Goal: Task Accomplishment & Management: Manage account settings

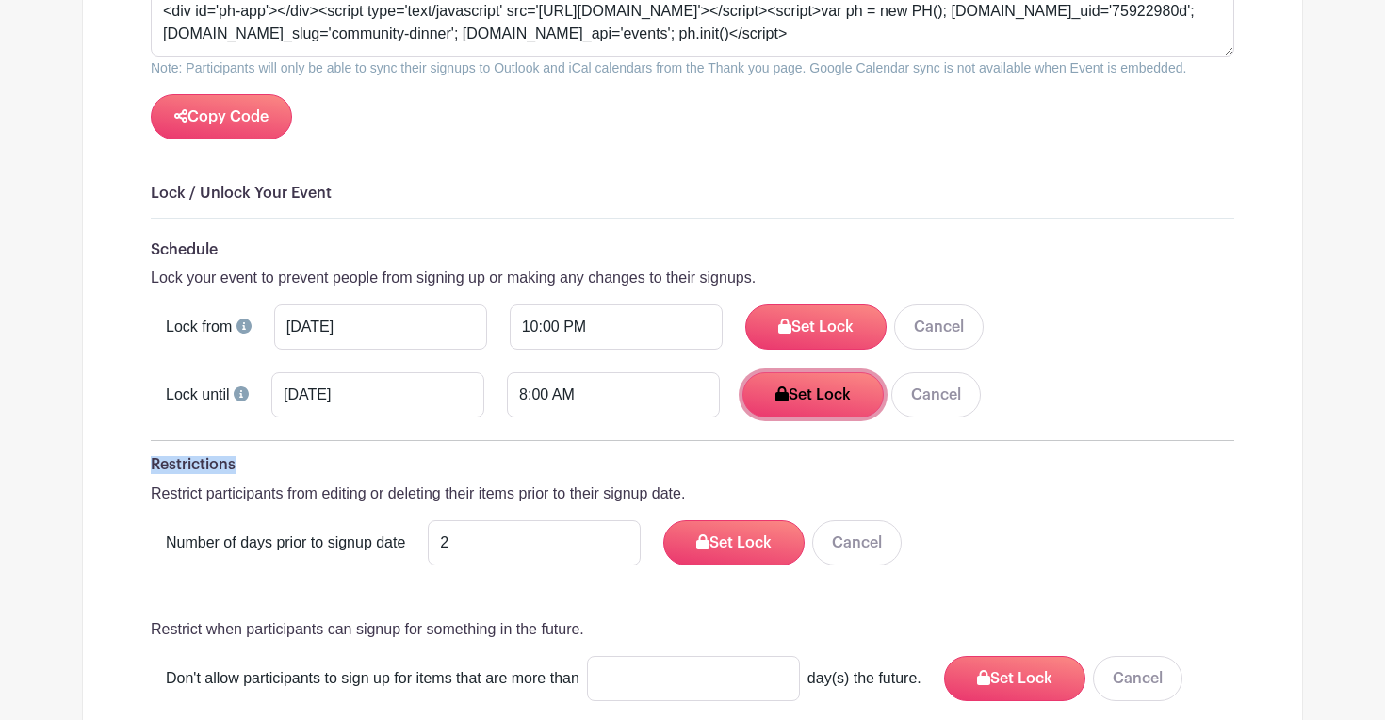
scroll to position [2320, 0]
click at [760, 395] on button "Set Lock" at bounding box center [812, 395] width 141 height 45
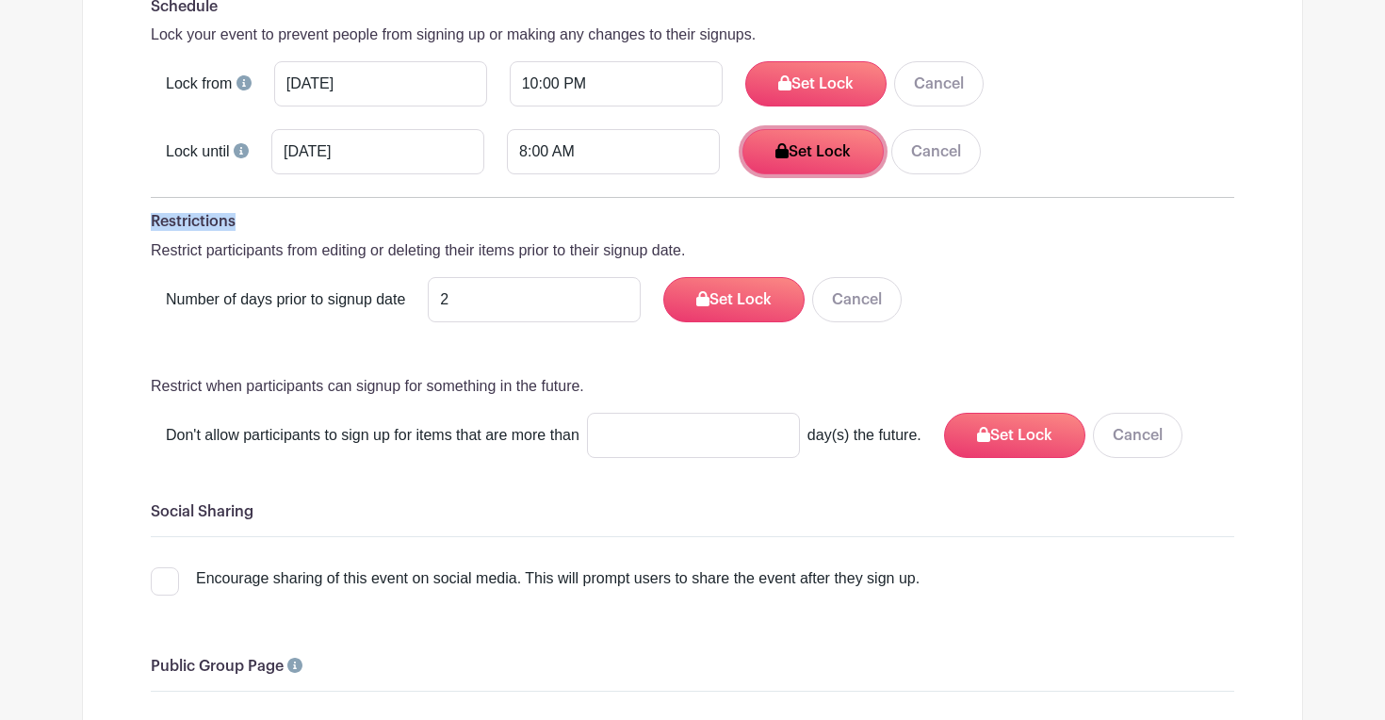
scroll to position [2560, 0]
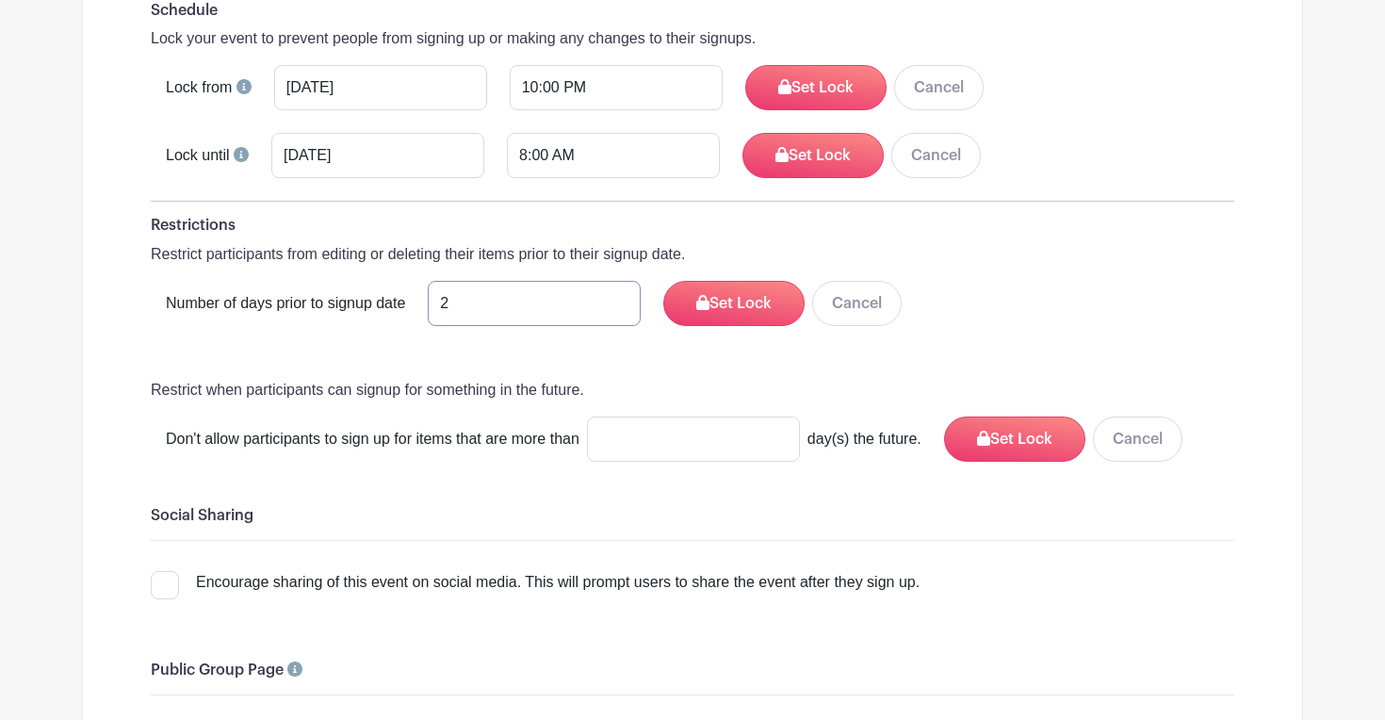
drag, startPoint x: 475, startPoint y: 287, endPoint x: 438, endPoint y: 287, distance: 36.7
click at [438, 287] on input "2" at bounding box center [534, 303] width 213 height 45
click at [840, 302] on button "Cancel" at bounding box center [856, 303] width 89 height 45
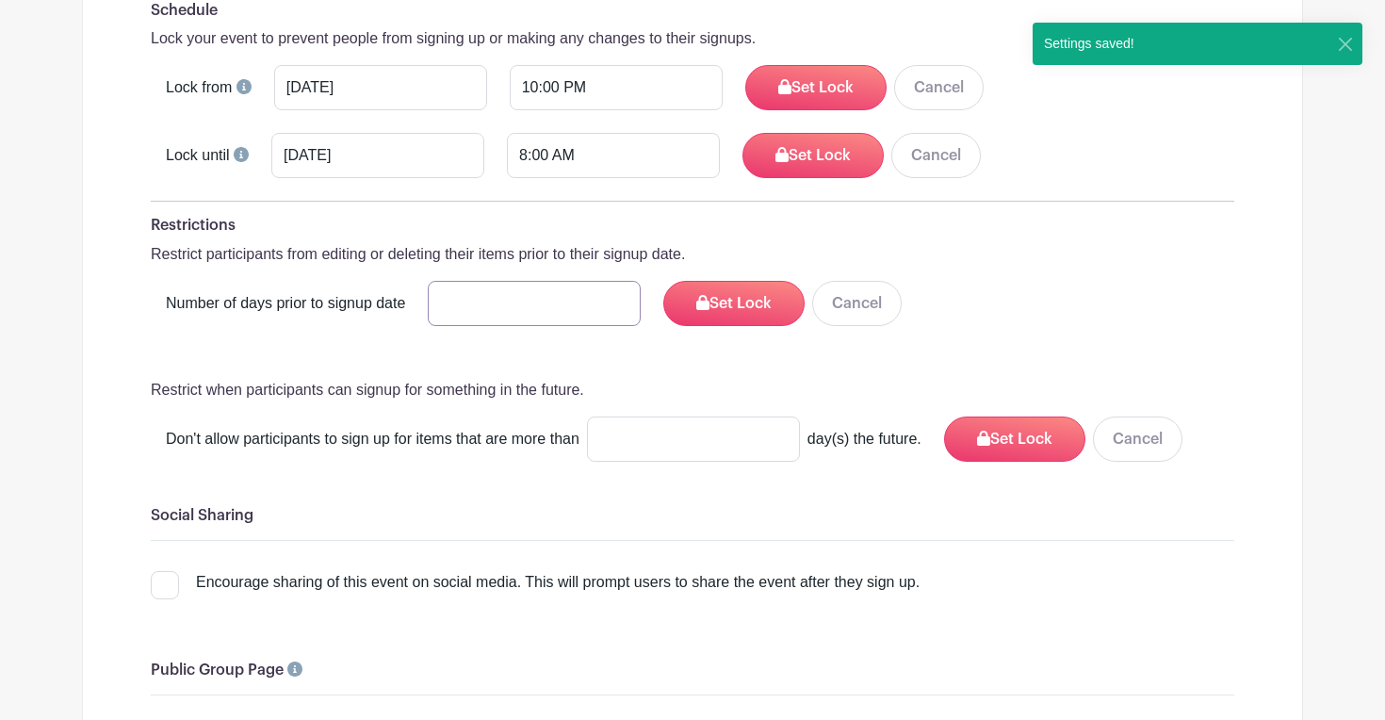
click at [501, 292] on input "number" at bounding box center [534, 303] width 213 height 45
click at [508, 303] on input "number" at bounding box center [534, 303] width 213 height 45
click at [874, 303] on button "Cancel" at bounding box center [856, 303] width 89 height 45
click at [849, 292] on button "Cancel" at bounding box center [856, 303] width 89 height 45
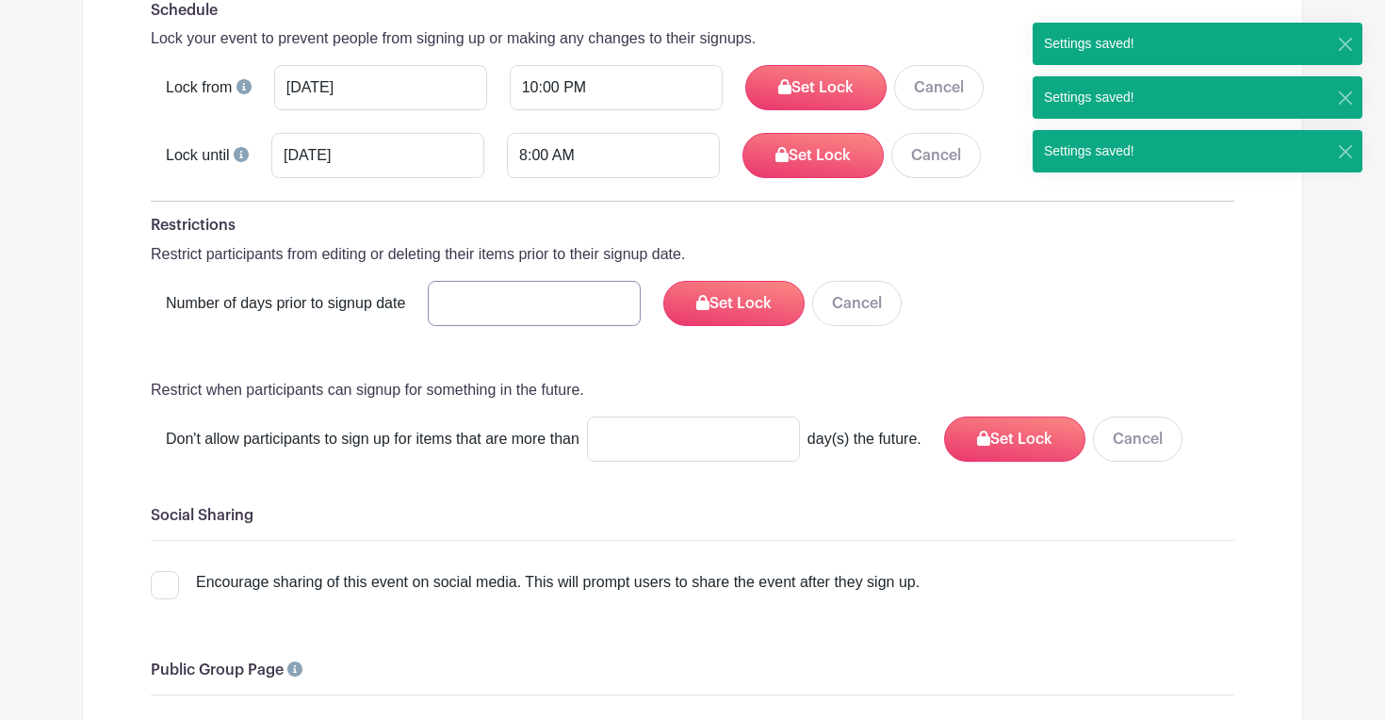
click at [527, 293] on input "number" at bounding box center [534, 303] width 213 height 45
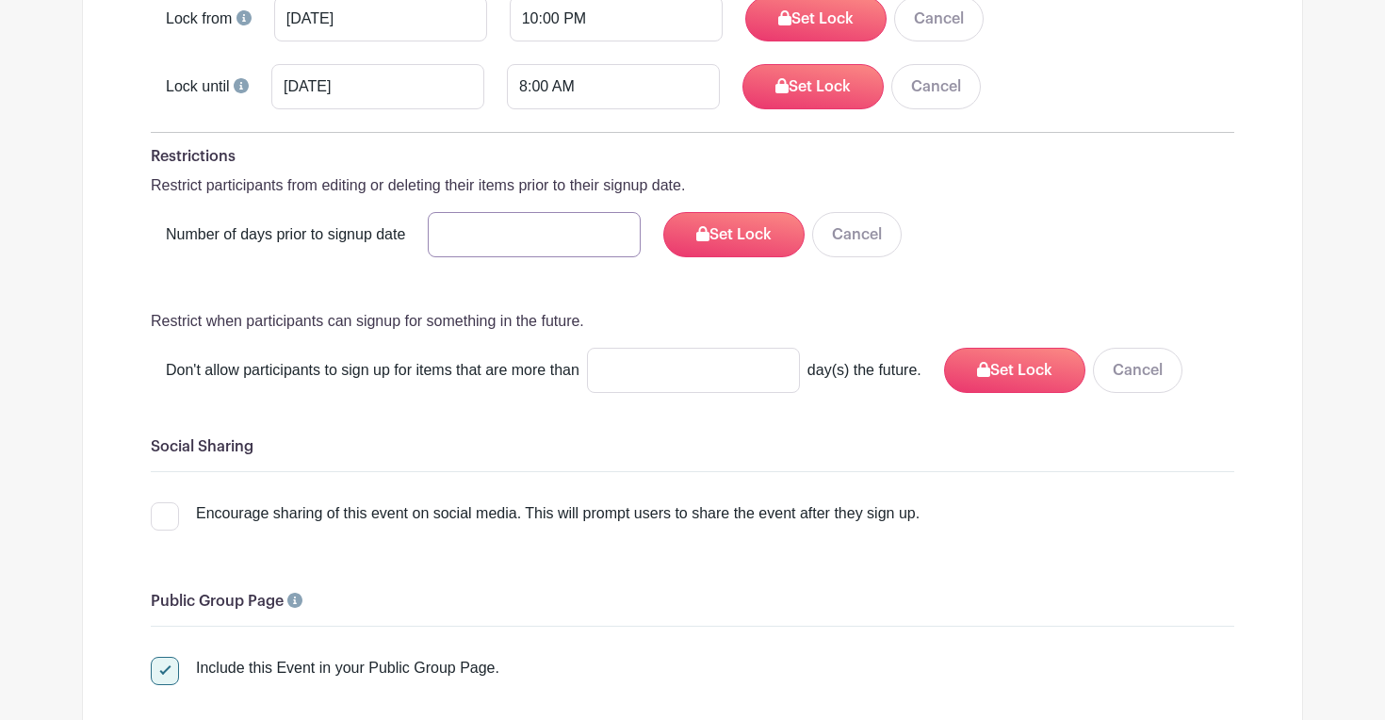
scroll to position [2628, 0]
type input "2"
click at [742, 231] on button "Set Lock" at bounding box center [733, 235] width 141 height 45
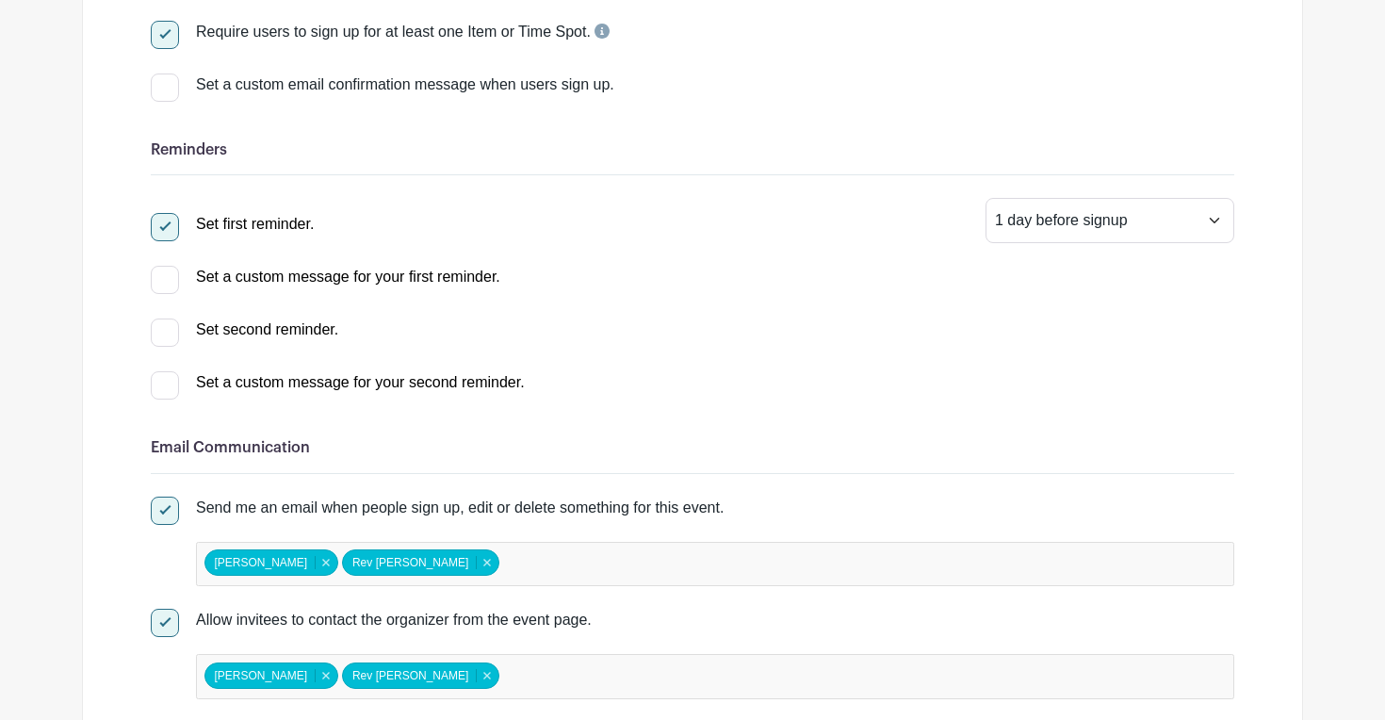
scroll to position [0, 0]
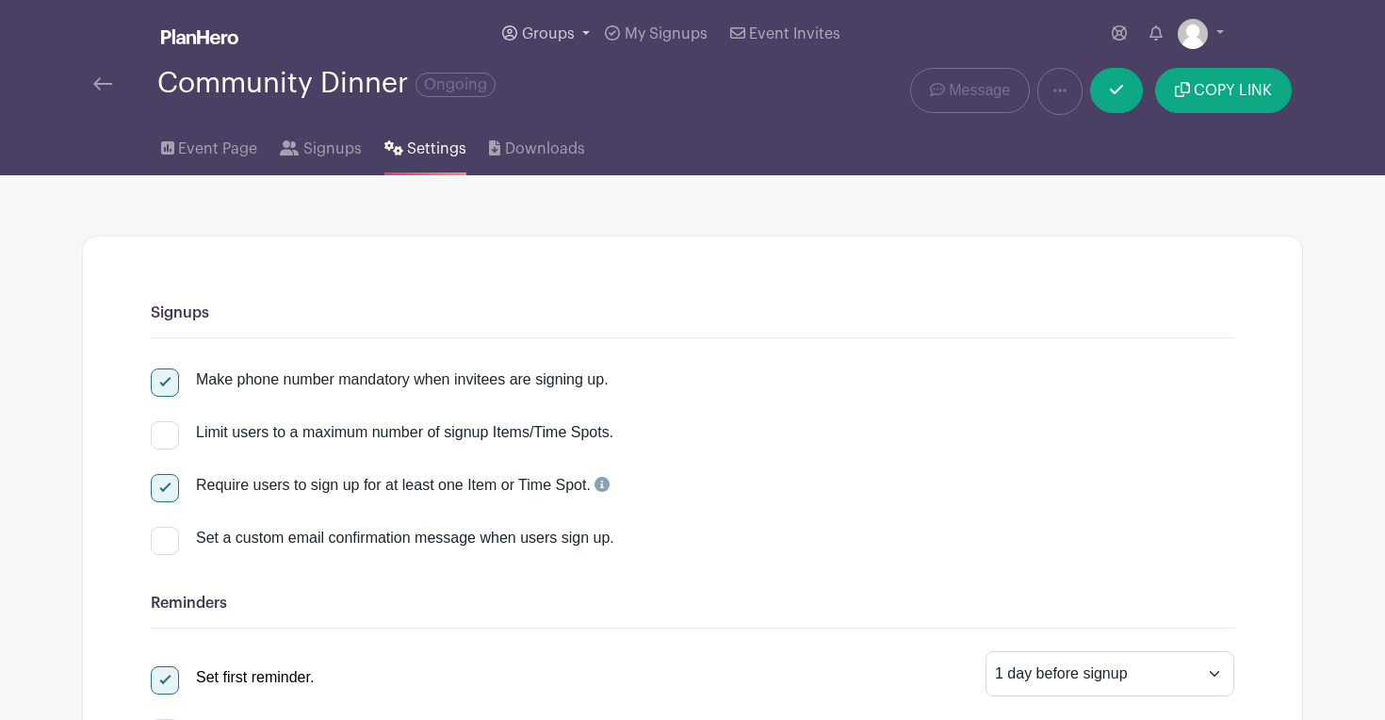
click at [575, 37] on link "Groups" at bounding box center [545, 34] width 103 height 68
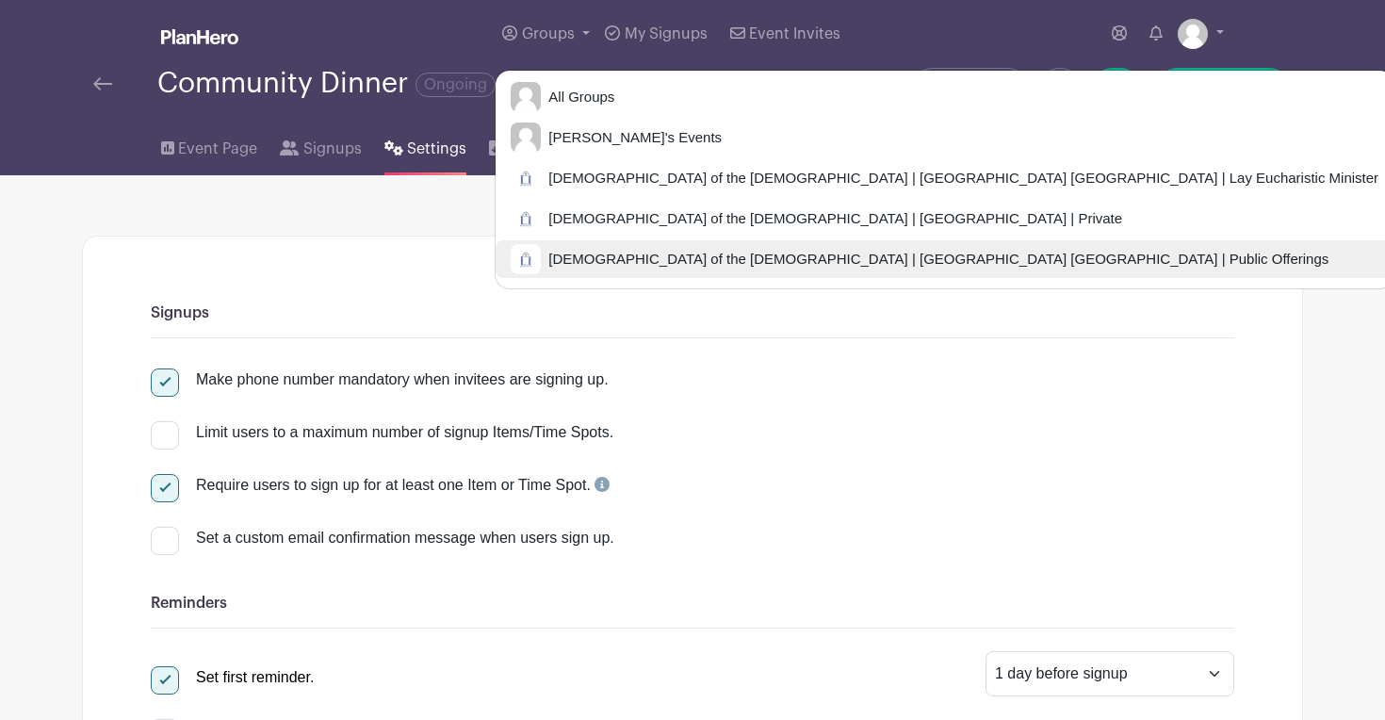
click at [609, 259] on span "[DEMOGRAPHIC_DATA] of the [DEMOGRAPHIC_DATA] | [GEOGRAPHIC_DATA] [GEOGRAPHIC_DA…" at bounding box center [934, 260] width 787 height 22
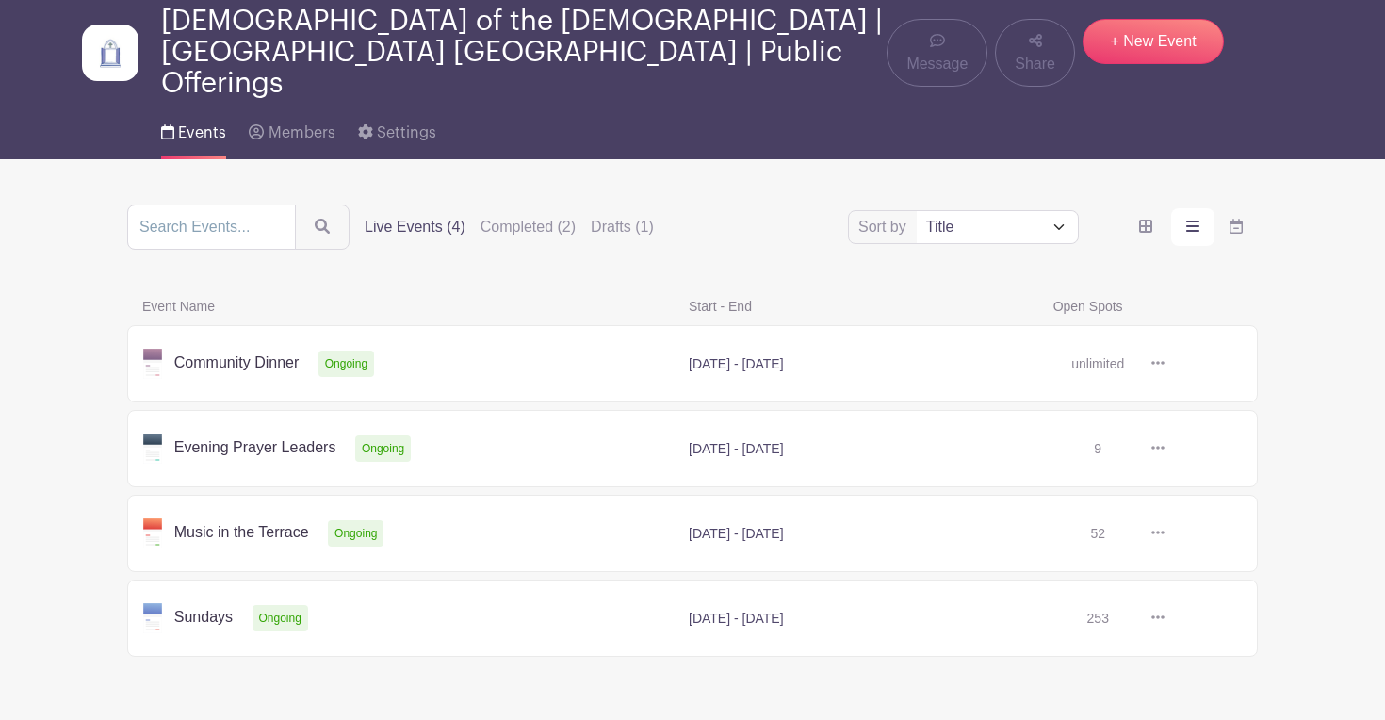
scroll to position [107, 0]
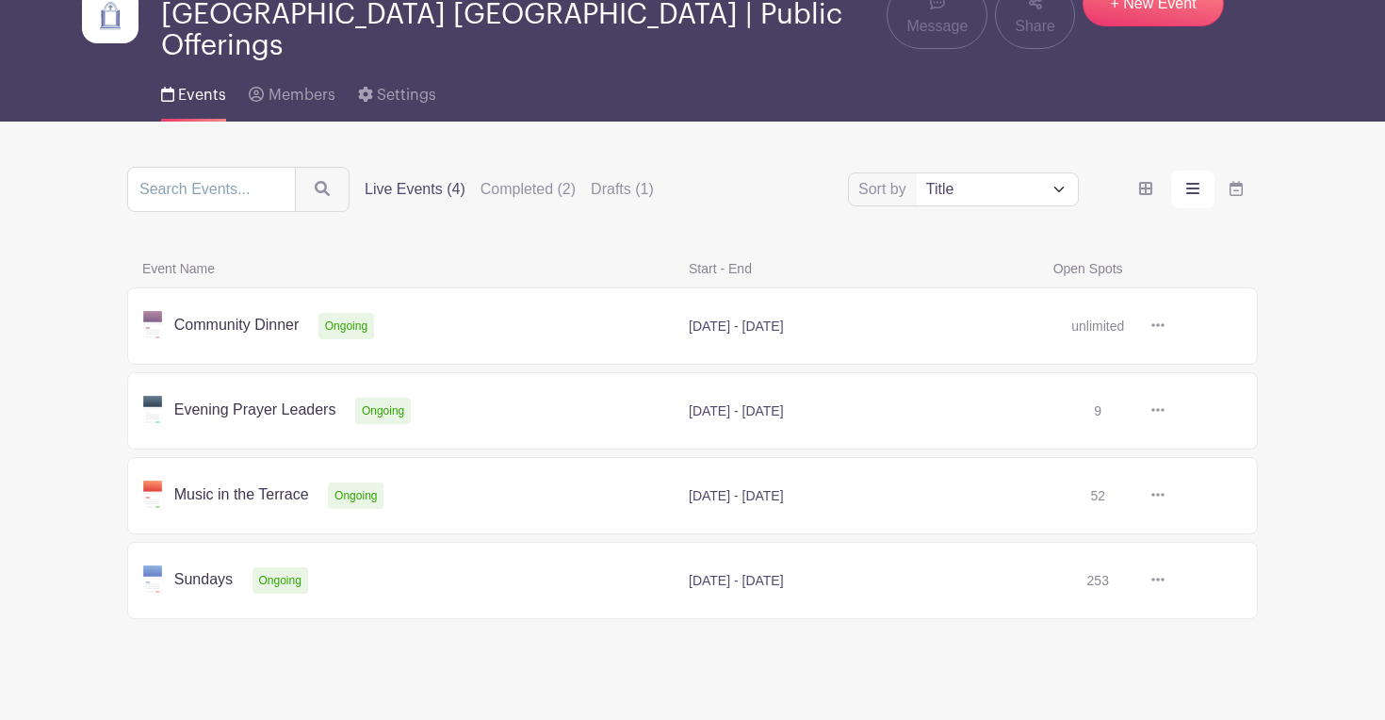
click at [1164, 495] on link at bounding box center [1164, 495] width 0 height 0
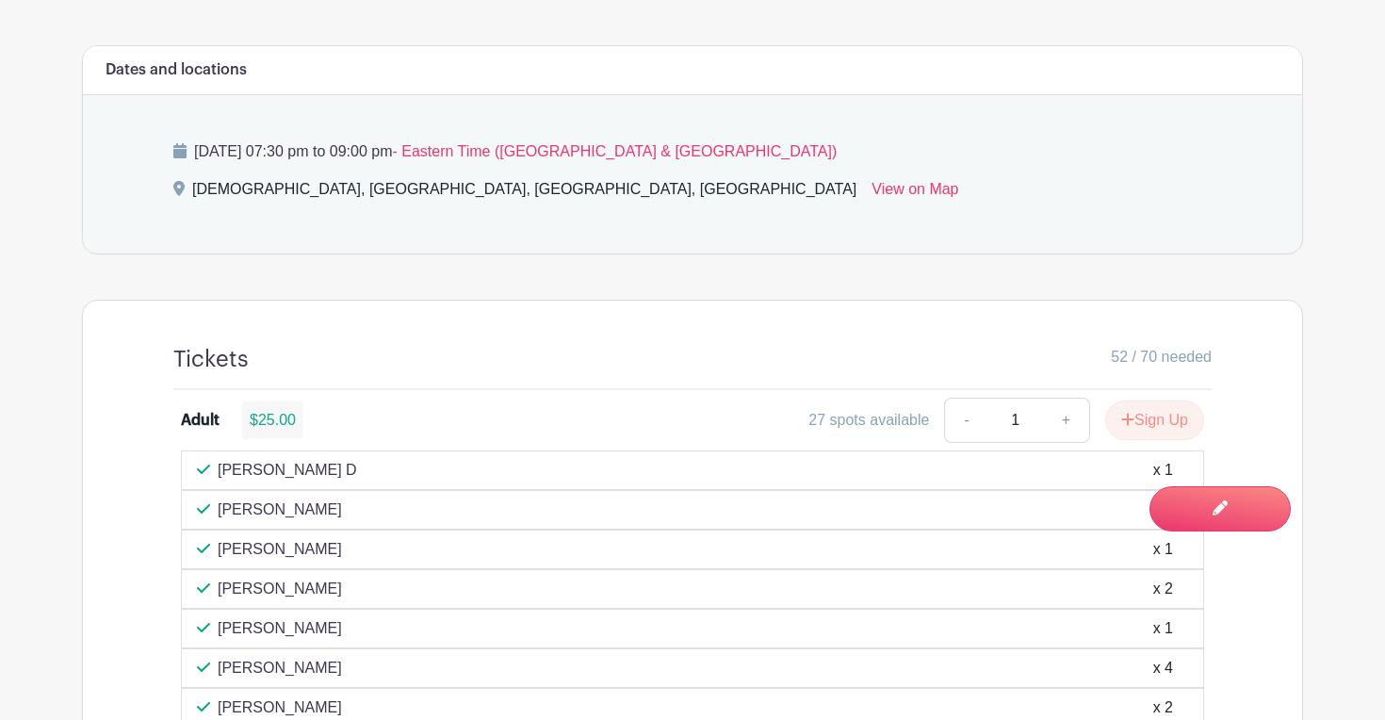
scroll to position [984, 0]
